Goal: Task Accomplishment & Management: Manage account settings

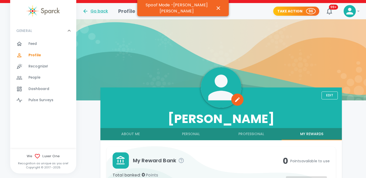
click at [98, 12] on div "Go back" at bounding box center [95, 11] width 26 height 6
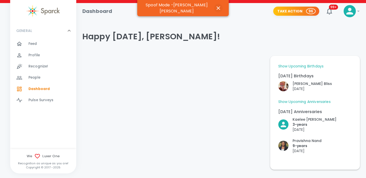
click at [217, 7] on icon "button" at bounding box center [219, 8] width 4 height 4
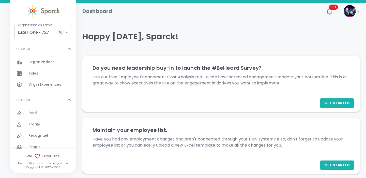
click at [59, 32] on icon "Clear" at bounding box center [60, 32] width 5 height 5
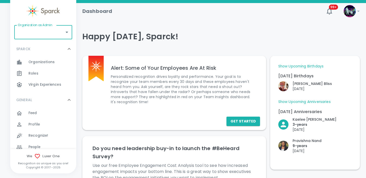
click at [43, 34] on input "Organization as Admin" at bounding box center [40, 32] width 46 height 10
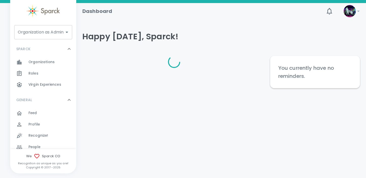
click at [43, 34] on div "Organization as Admin Organization as Admin" at bounding box center [43, 32] width 58 height 14
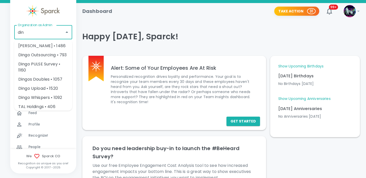
click at [43, 79] on li "Dingos Doubles • 1057" at bounding box center [43, 79] width 58 height 9
type input "Dingos Doubles • 1057"
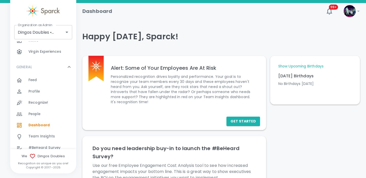
scroll to position [35, 0]
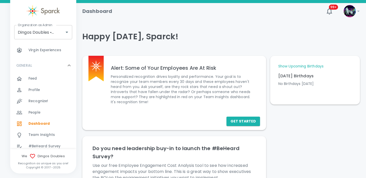
click at [44, 90] on div "Profile 0" at bounding box center [52, 90] width 48 height 7
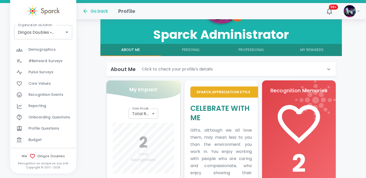
scroll to position [200, 0]
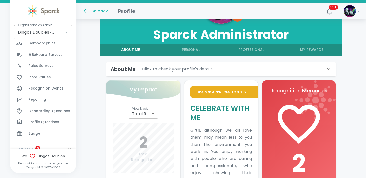
click at [37, 134] on span "Budget" at bounding box center [34, 133] width 13 height 5
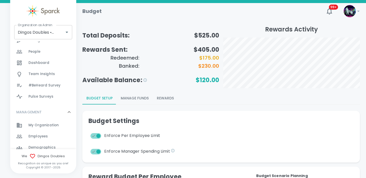
scroll to position [99, 0]
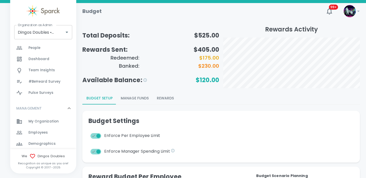
click at [145, 100] on button "Manage Funds" at bounding box center [135, 98] width 36 height 12
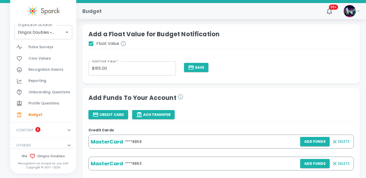
scroll to position [0, 0]
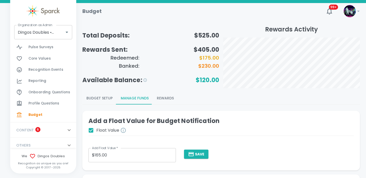
click at [101, 98] on button "Budget Setup" at bounding box center [99, 98] width 34 height 12
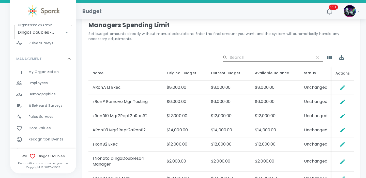
scroll to position [146, 0]
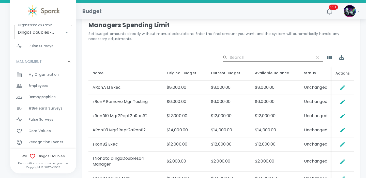
click at [46, 87] on span "Employees" at bounding box center [37, 86] width 19 height 5
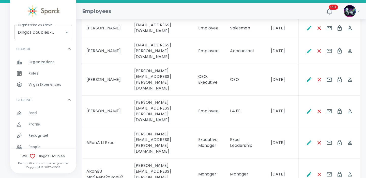
scroll to position [142, 0]
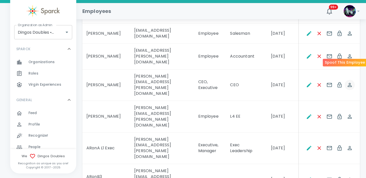
click at [352, 83] on icon "Spoof This Employee" at bounding box center [350, 85] width 4 height 4
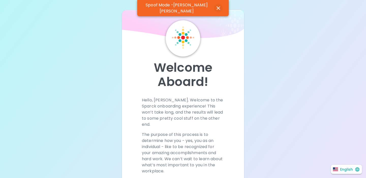
click at [217, 6] on icon "button" at bounding box center [219, 8] width 4 height 4
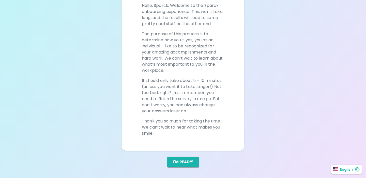
scroll to position [98, 0]
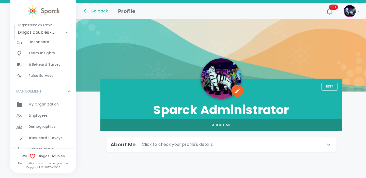
scroll to position [117, 0]
click at [44, 116] on span "Employees" at bounding box center [37, 115] width 19 height 5
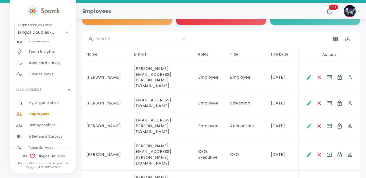
scroll to position [121, 0]
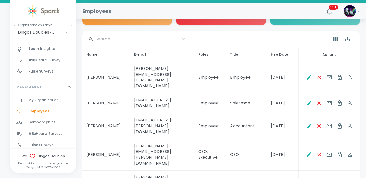
click at [54, 48] on div "Team Insights 0" at bounding box center [52, 48] width 48 height 7
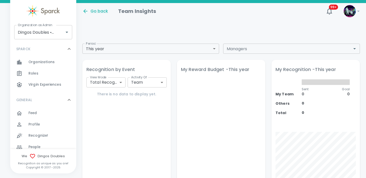
click at [114, 82] on body "Skip Navigation Go back Team Insights 99+ ! Organization as Admin Dingos Double…" at bounding box center [183, 173] width 366 height 347
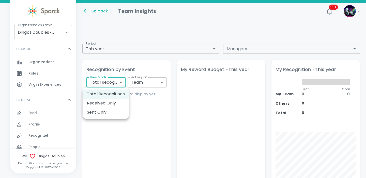
click at [145, 83] on div at bounding box center [183, 89] width 366 height 178
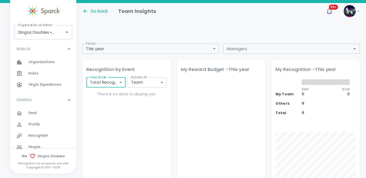
click at [145, 83] on body "Skip Navigation Go back Team Insights 99+ ! Organization as Admin Dingos Double…" at bounding box center [183, 173] width 366 height 347
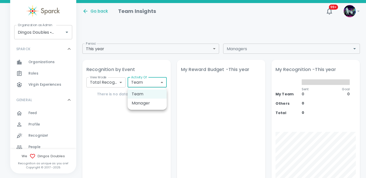
click at [158, 63] on div at bounding box center [183, 89] width 366 height 178
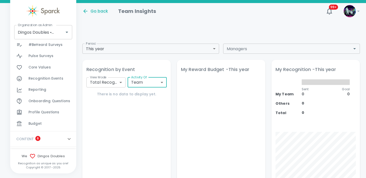
scroll to position [223, 0]
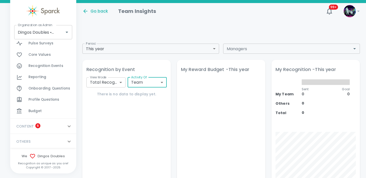
click at [43, 78] on span "Reporting" at bounding box center [37, 77] width 18 height 5
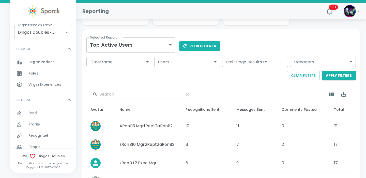
scroll to position [64, 0]
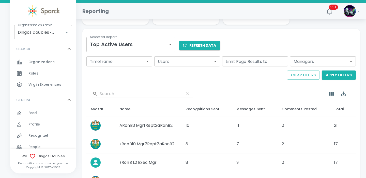
click at [146, 47] on body "Skip Navigation Reporting 99+ ! Organization as Admin Dingos Doubles • 1057 Org…" at bounding box center [183, 141] width 366 height 410
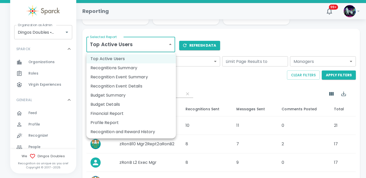
click at [123, 133] on li "Recognition and Reward History" at bounding box center [130, 132] width 89 height 9
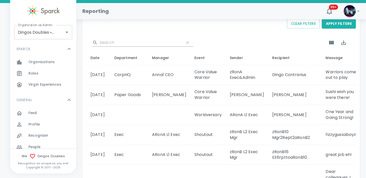
scroll to position [128, 0]
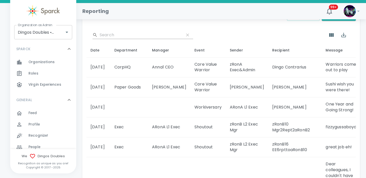
click at [238, 69] on td "zRonA Exec&Admin" at bounding box center [247, 67] width 42 height 20
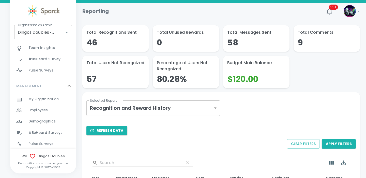
scroll to position [151, 0]
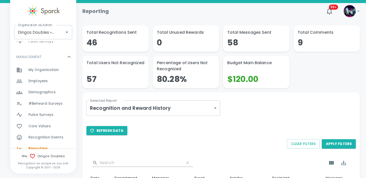
click at [45, 81] on span "Employees" at bounding box center [37, 81] width 19 height 5
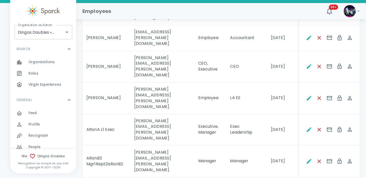
scroll to position [166, 0]
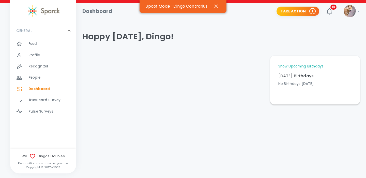
click at [45, 54] on div "Profile 0" at bounding box center [52, 55] width 48 height 7
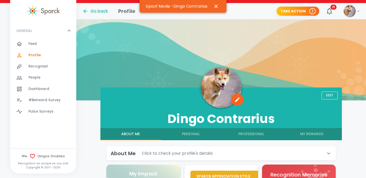
click at [319, 137] on button "My Rewards" at bounding box center [312, 134] width 60 height 12
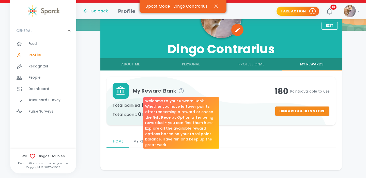
scroll to position [82, 0]
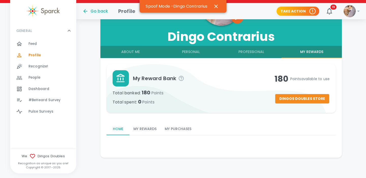
click at [138, 131] on button "My Rewards" at bounding box center [144, 129] width 31 height 12
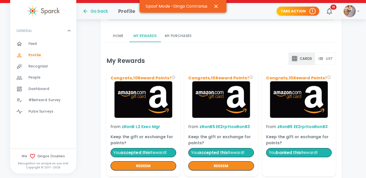
scroll to position [182, 0]
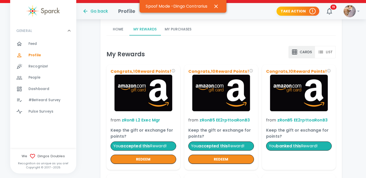
click at [180, 31] on button "My Purchases" at bounding box center [178, 29] width 35 height 12
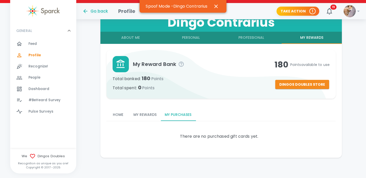
scroll to position [97, 0]
click at [154, 116] on button "My Rewards" at bounding box center [144, 115] width 31 height 12
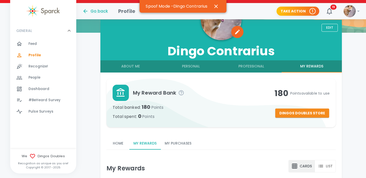
scroll to position [108, 0]
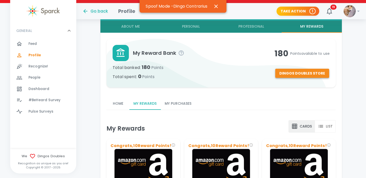
click at [313, 72] on button "Dingos Doubles Store" at bounding box center [302, 73] width 54 height 9
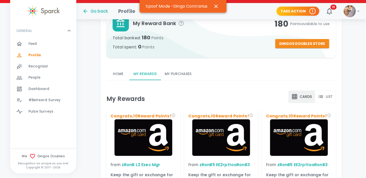
scroll to position [138, 0]
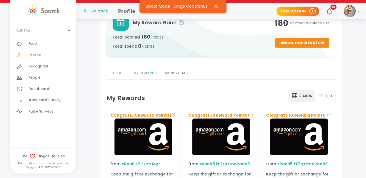
click at [188, 74] on button "My Purchases" at bounding box center [178, 73] width 35 height 12
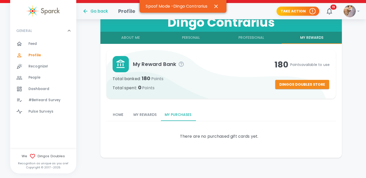
scroll to position [97, 0]
click at [239, 116] on div "Home My Rewards My Purchases" at bounding box center [220, 115] width 229 height 12
click at [147, 115] on button "My Rewards" at bounding box center [144, 115] width 31 height 12
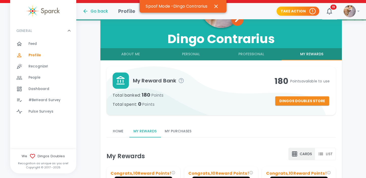
scroll to position [80, 0]
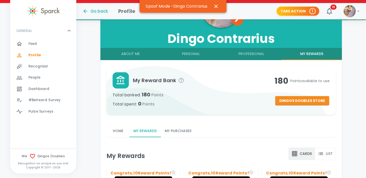
click at [183, 132] on button "My Purchases" at bounding box center [178, 131] width 35 height 12
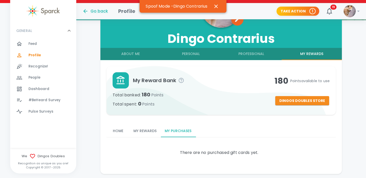
click at [146, 132] on button "My Rewards" at bounding box center [144, 131] width 31 height 12
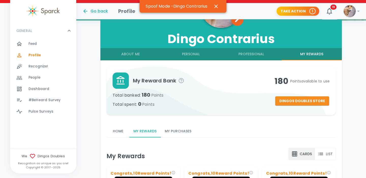
scroll to position [80, 0]
